Goal: Task Accomplishment & Management: Use online tool/utility

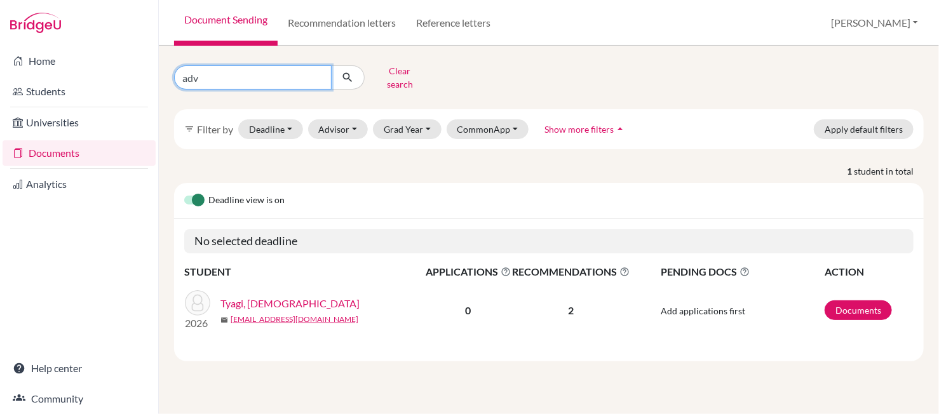
click at [314, 68] on input "adv" at bounding box center [253, 77] width 158 height 24
click at [318, 75] on input "adv" at bounding box center [253, 77] width 158 height 24
type input "karim"
click at [344, 71] on icon "submit" at bounding box center [347, 77] width 13 height 13
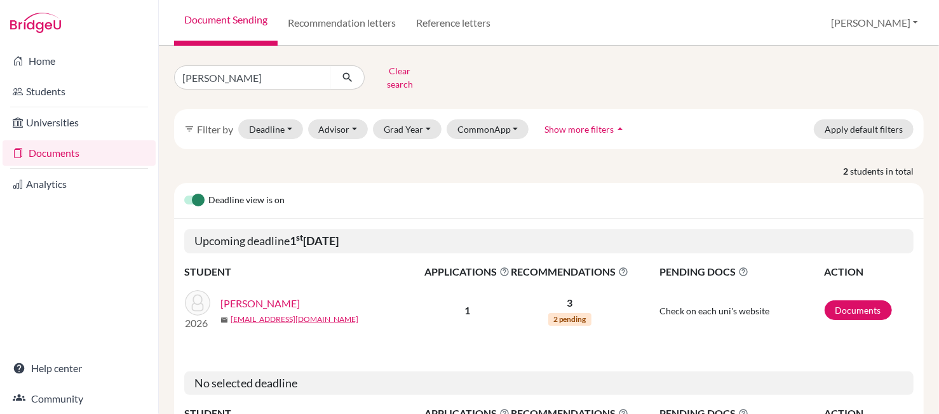
click at [256, 296] on link "Diab, Karim" at bounding box center [259, 303] width 79 height 15
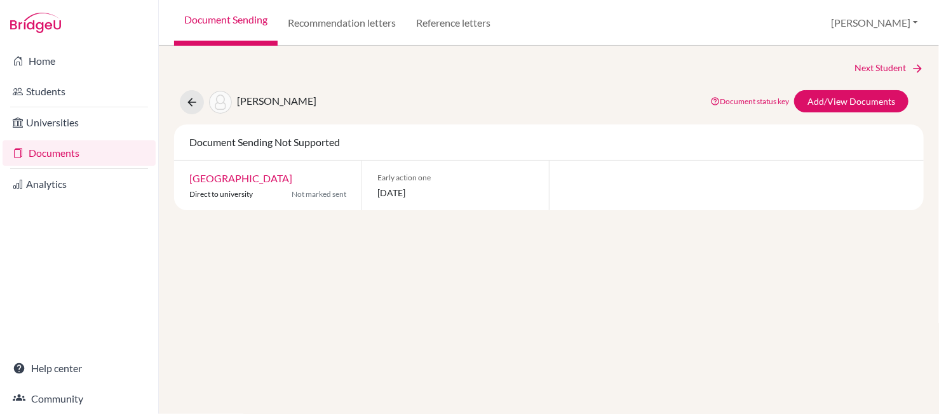
click at [264, 175] on link "Georgetown University" at bounding box center [240, 178] width 103 height 12
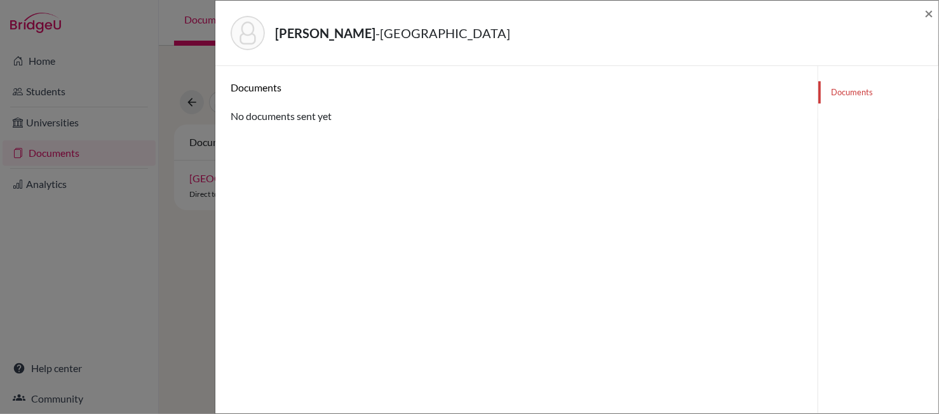
click at [849, 98] on link "Documents" at bounding box center [878, 92] width 120 height 22
click at [854, 84] on link "Documents" at bounding box center [878, 92] width 120 height 22
click at [839, 90] on link "Documents" at bounding box center [878, 92] width 120 height 22
click at [835, 93] on link "Documents" at bounding box center [878, 92] width 120 height 22
click at [928, 11] on span "×" at bounding box center [928, 13] width 9 height 18
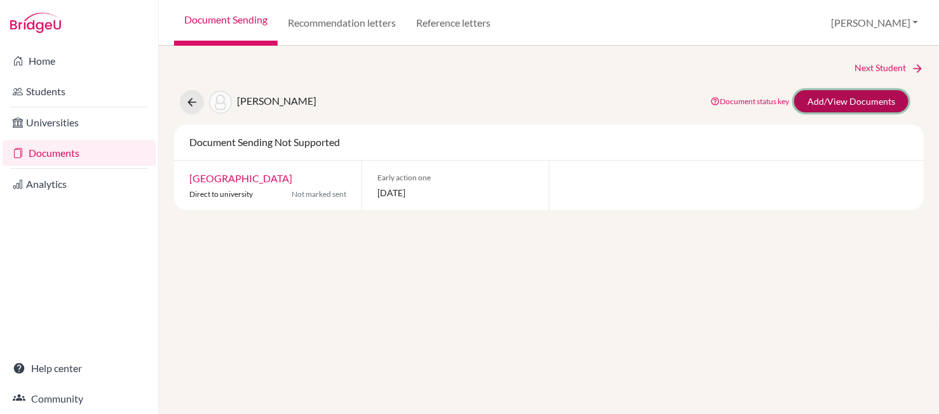
click at [836, 104] on link "Add/View Documents" at bounding box center [851, 101] width 114 height 22
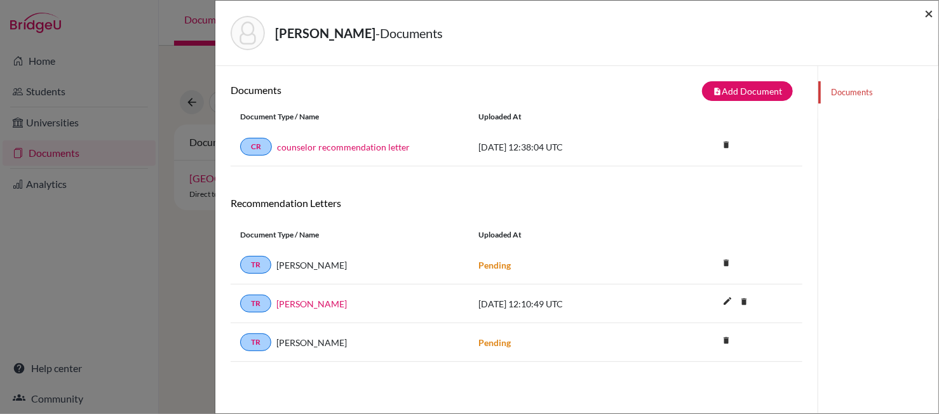
click at [929, 10] on span "×" at bounding box center [928, 13] width 9 height 18
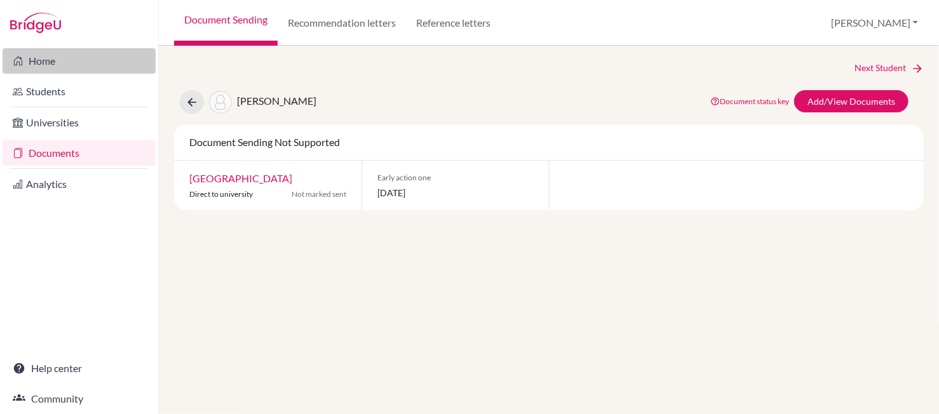
click at [59, 67] on link "Home" at bounding box center [79, 60] width 153 height 25
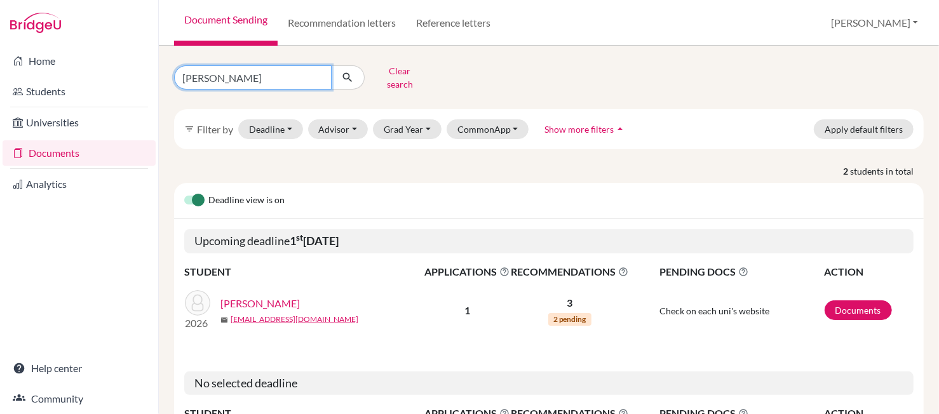
click at [316, 72] on input "karim" at bounding box center [253, 77] width 158 height 24
paste input "Katerina"
type input "Katerina"
click at [351, 78] on icon "submit" at bounding box center [347, 77] width 13 height 13
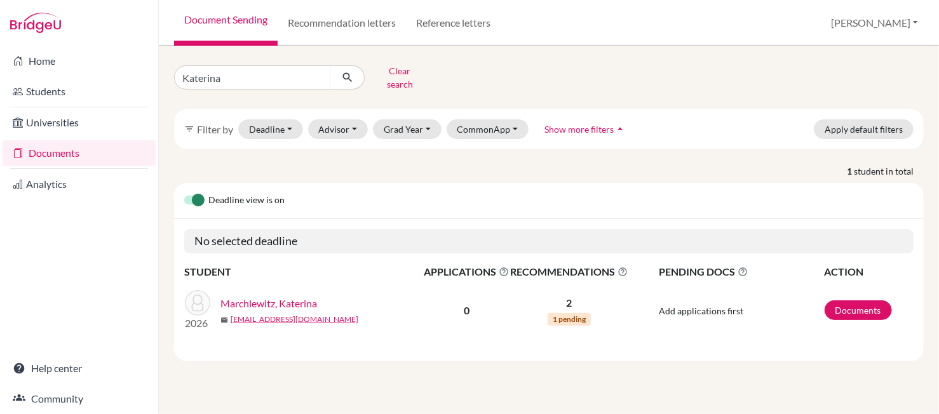
click at [276, 296] on link "Marchlewitz, Katerina" at bounding box center [268, 303] width 97 height 15
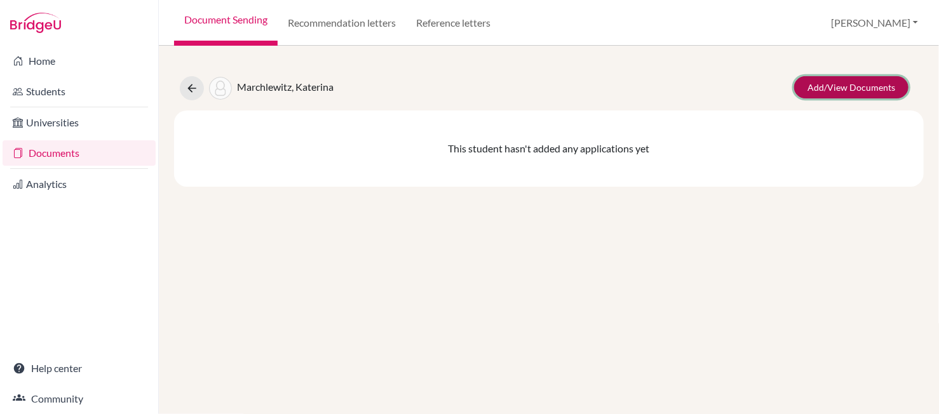
click at [838, 89] on link "Add/View Documents" at bounding box center [851, 87] width 114 height 22
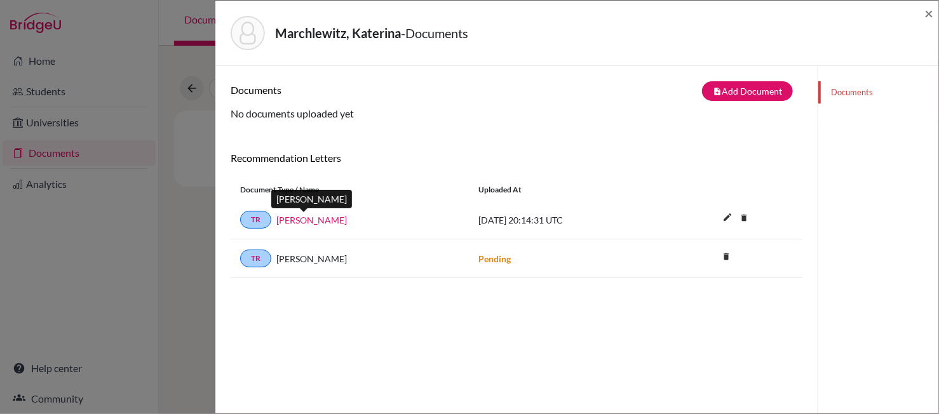
click at [296, 219] on link "[PERSON_NAME]" at bounding box center [311, 219] width 71 height 13
